Goal: Check status: Check status

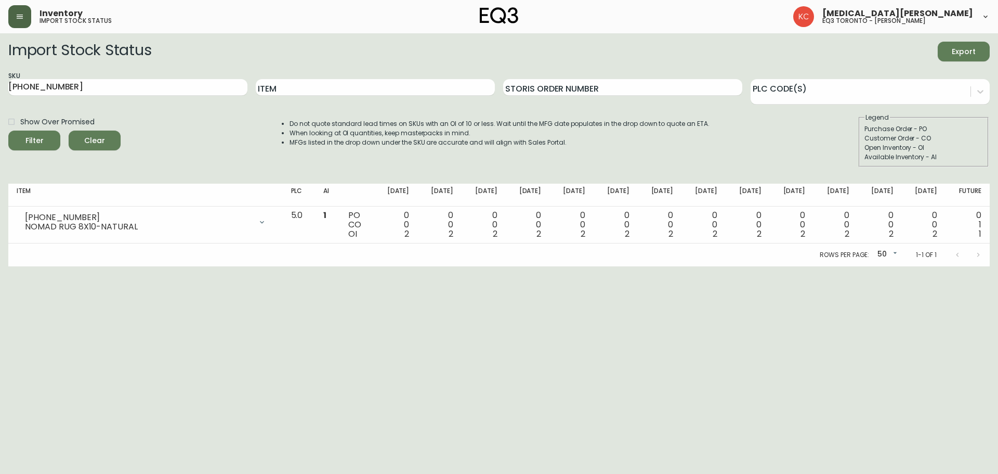
click at [23, 19] on icon "button" at bounding box center [20, 16] width 8 height 8
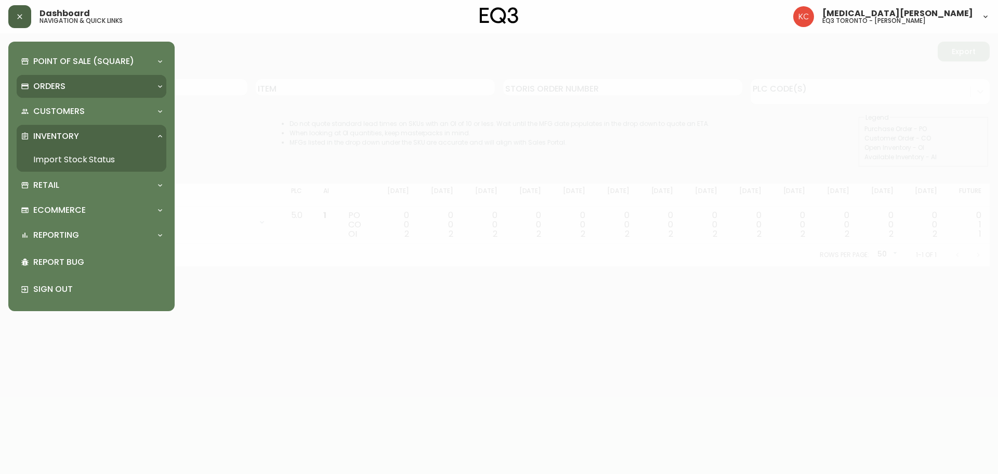
click at [119, 88] on div "Orders" at bounding box center [86, 86] width 131 height 11
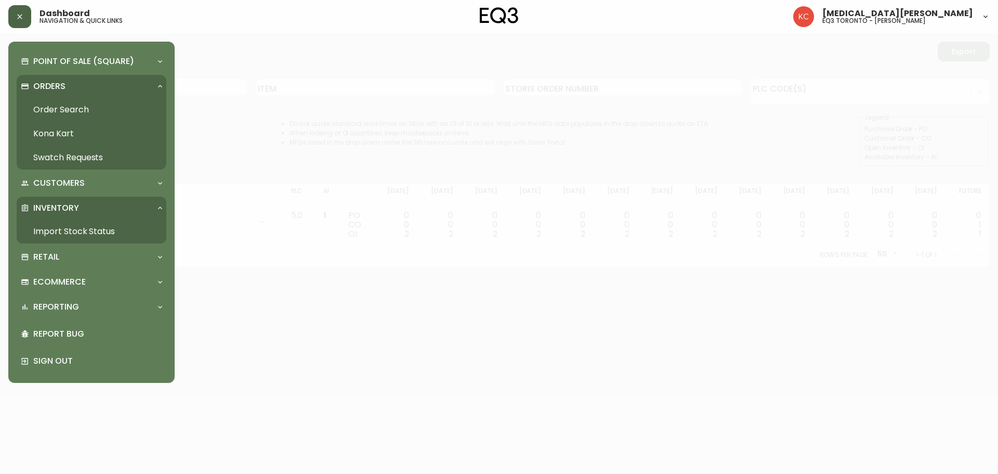
click at [70, 110] on link "Order Search" at bounding box center [92, 110] width 150 height 24
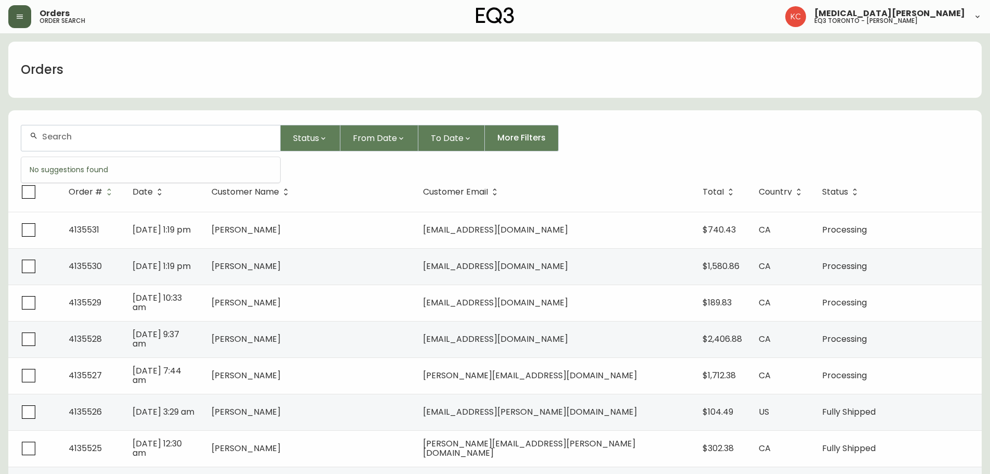
click at [88, 139] on input "text" at bounding box center [157, 137] width 230 height 10
click at [103, 140] on input "text" at bounding box center [157, 137] width 230 height 10
click at [88, 141] on div at bounding box center [150, 137] width 259 height 25
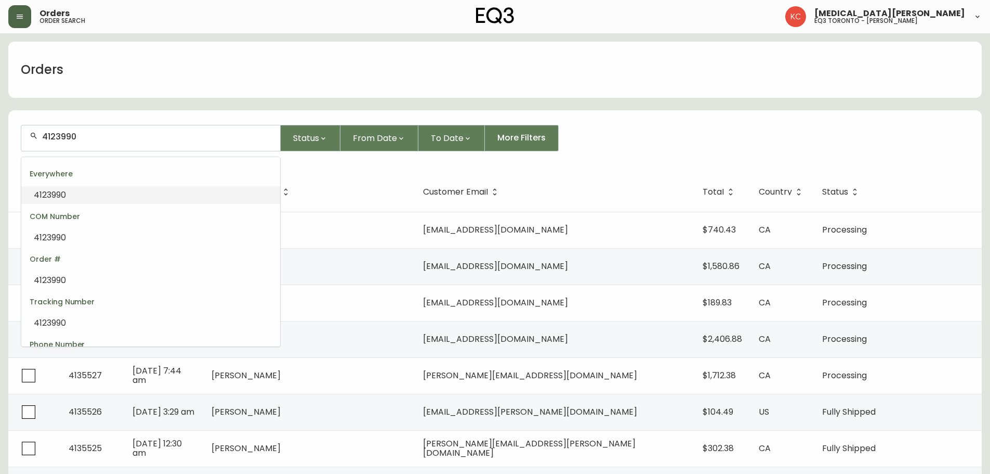
click at [65, 195] on span "4123990" at bounding box center [50, 195] width 32 height 12
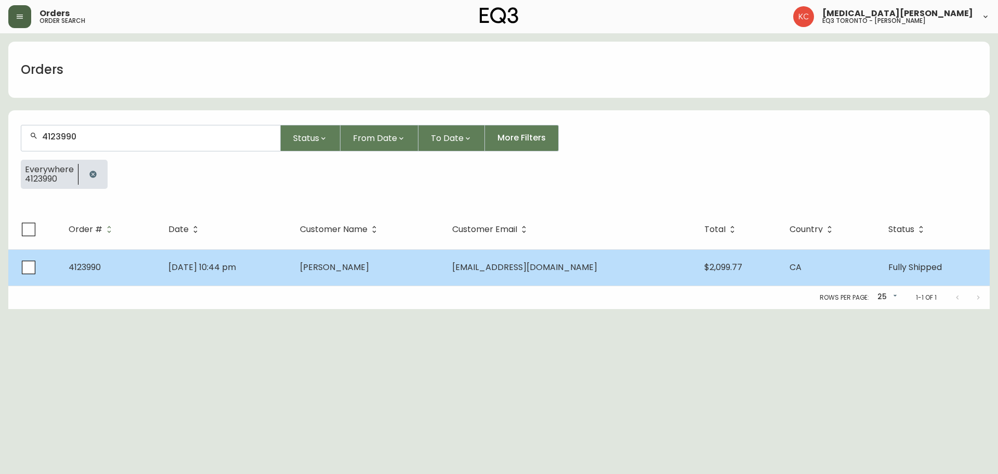
type input "4123990"
click at [359, 276] on td "[PERSON_NAME]" at bounding box center [368, 267] width 152 height 36
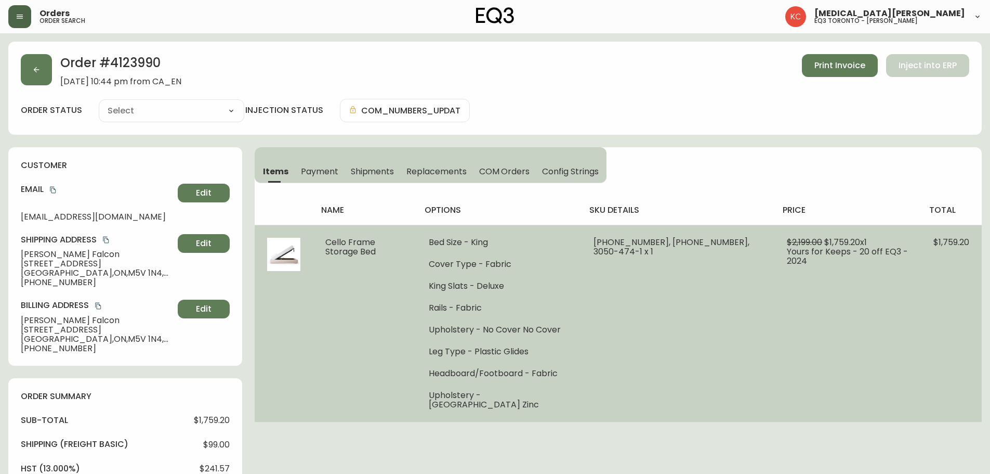
type input "Fully Shipped"
select select "FULLY_SHIPPED"
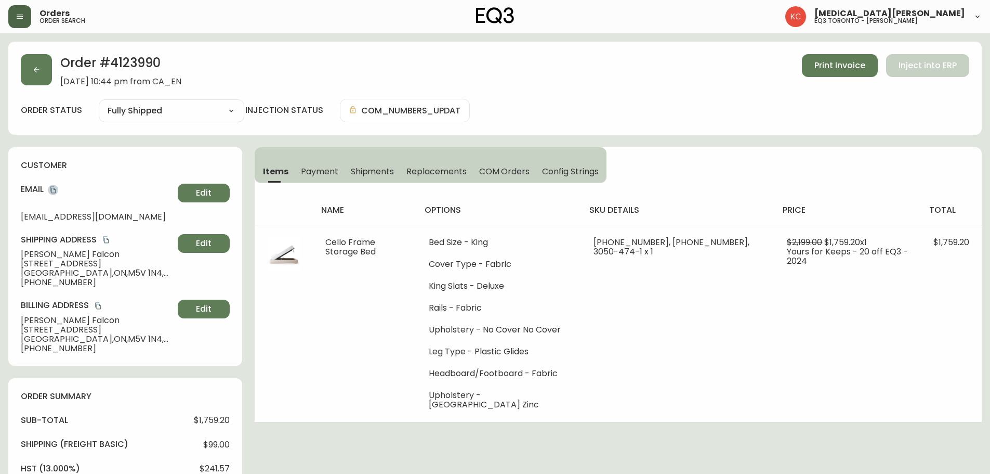
click at [55, 192] on icon "copy" at bounding box center [52, 189] width 7 height 7
